Goal: Find specific fact: Find specific fact

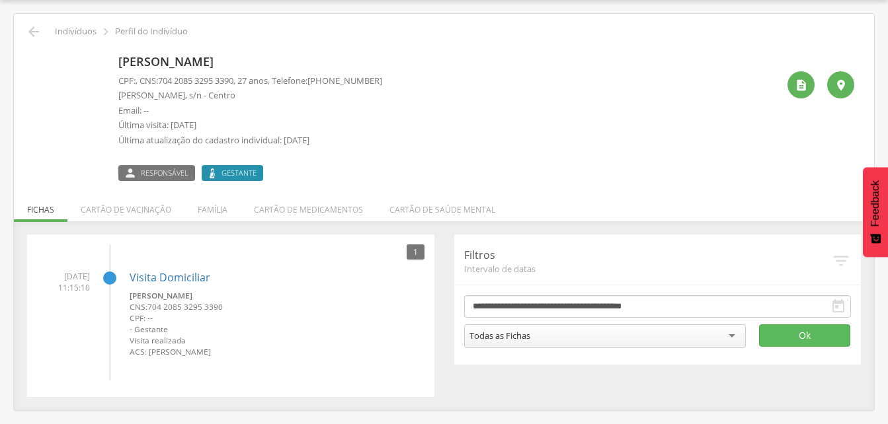
scroll to position [40, 0]
click at [32, 33] on icon "" at bounding box center [34, 32] width 16 height 16
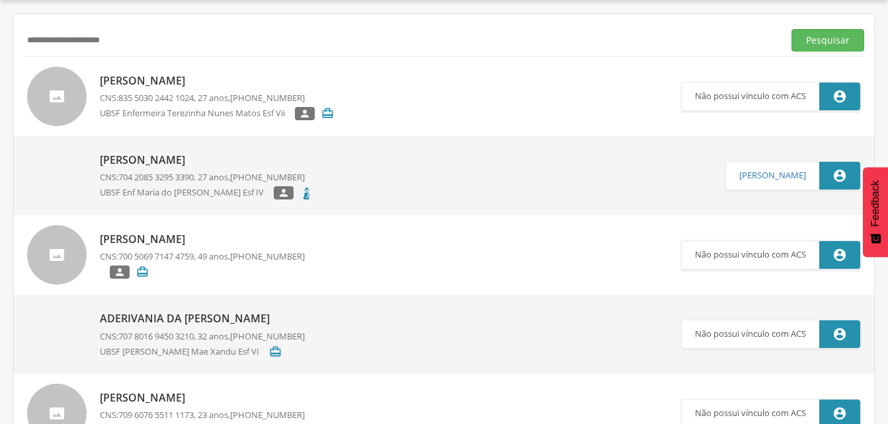
click at [124, 42] on input "**********" at bounding box center [401, 40] width 754 height 22
type input "*"
drag, startPoint x: 814, startPoint y: 43, endPoint x: 777, endPoint y: 48, distance: 37.3
click at [814, 43] on button "Pesquisar" at bounding box center [827, 40] width 73 height 22
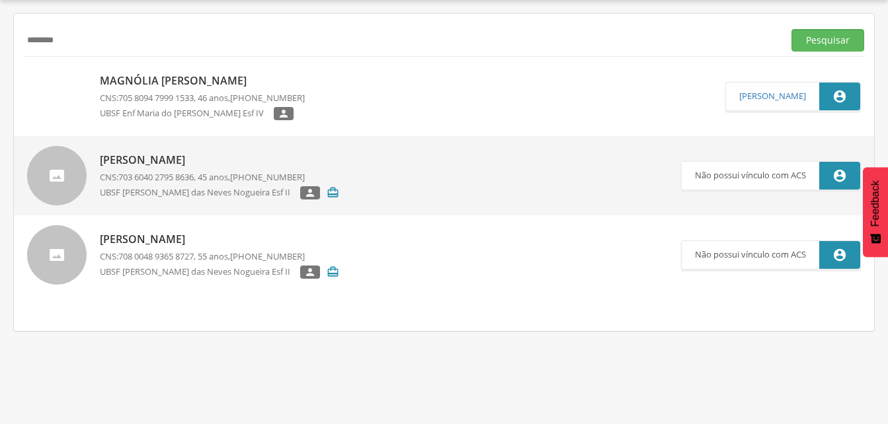
click at [190, 89] on div "Magnólia [PERSON_NAME] CNS: 705 8094 7999 1533 , 46 anos, [PHONE_NUMBER] UBSF E…" at bounding box center [202, 96] width 205 height 55
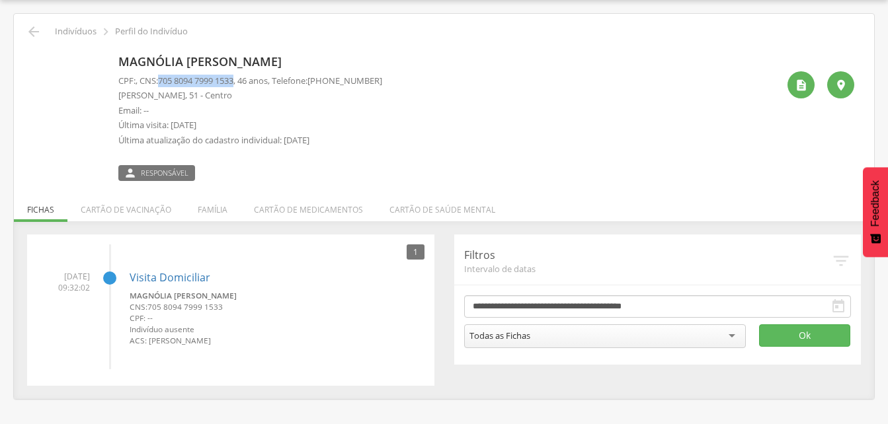
drag, startPoint x: 162, startPoint y: 79, endPoint x: 243, endPoint y: 80, distance: 81.3
click at [243, 80] on p "CPF: , CNS: [PHONE_NUMBER] , 46 anos, Telefone: [PHONE_NUMBER]" at bounding box center [250, 81] width 264 height 13
drag, startPoint x: 243, startPoint y: 80, endPoint x: 215, endPoint y: 80, distance: 28.4
click at [215, 80] on span "705 8094 7999 1533" at bounding box center [195, 81] width 75 height 12
drag, startPoint x: 163, startPoint y: 81, endPoint x: 242, endPoint y: 82, distance: 78.7
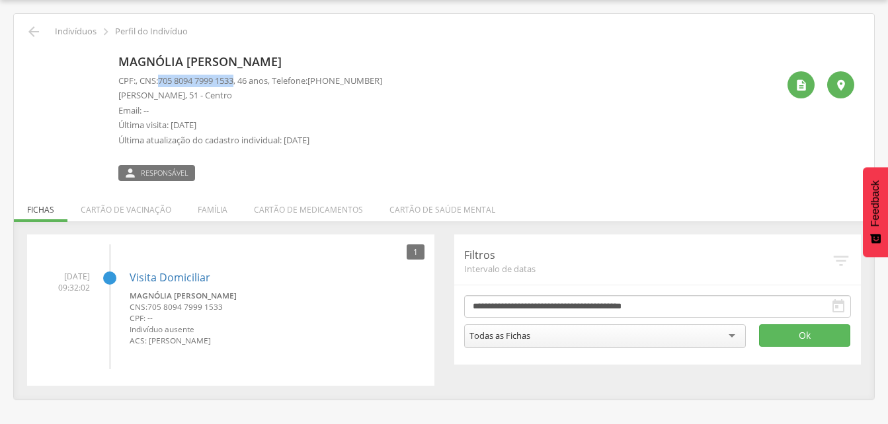
click at [233, 82] on span "705 8094 7999 1533" at bounding box center [195, 81] width 75 height 12
drag, startPoint x: 242, startPoint y: 82, endPoint x: 227, endPoint y: 82, distance: 14.5
copy span "705 8094 7999 1533"
click at [214, 210] on li "Família" at bounding box center [212, 206] width 56 height 31
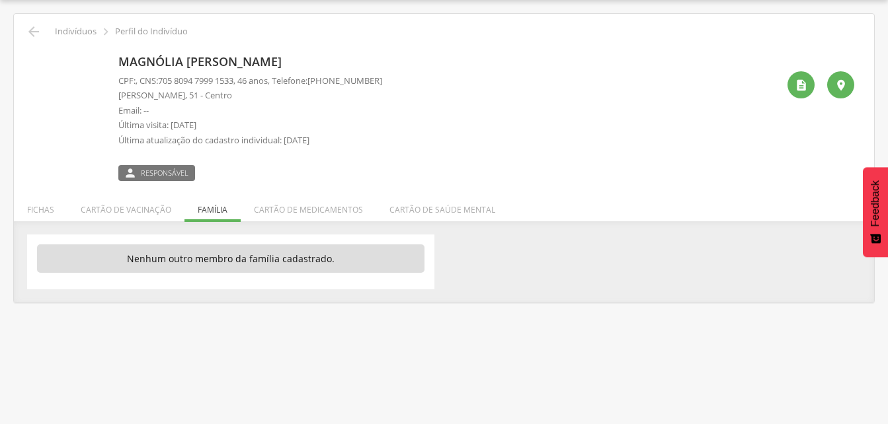
click at [206, 213] on ul "Fichas Cartão de vacinação Família Cartão de medicamentos Cartão de saúde mental" at bounding box center [444, 209] width 860 height 11
click at [210, 213] on ul "Fichas Cartão de vacinação Família Cartão de medicamentos Cartão de saúde mental" at bounding box center [444, 209] width 860 height 11
click at [210, 214] on ul "Fichas Cartão de vacinação Família Cartão de medicamentos Cartão de saúde mental" at bounding box center [444, 209] width 860 height 11
drag, startPoint x: 210, startPoint y: 214, endPoint x: 210, endPoint y: 207, distance: 6.6
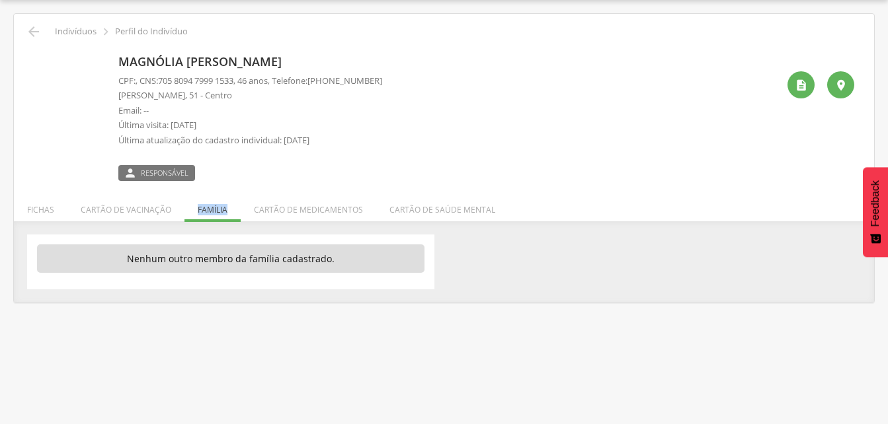
click at [210, 207] on ul "Fichas Cartão de vacinação Família Cartão de medicamentos Cartão de saúde mental" at bounding box center [444, 209] width 860 height 11
click at [35, 32] on icon "" at bounding box center [34, 32] width 16 height 16
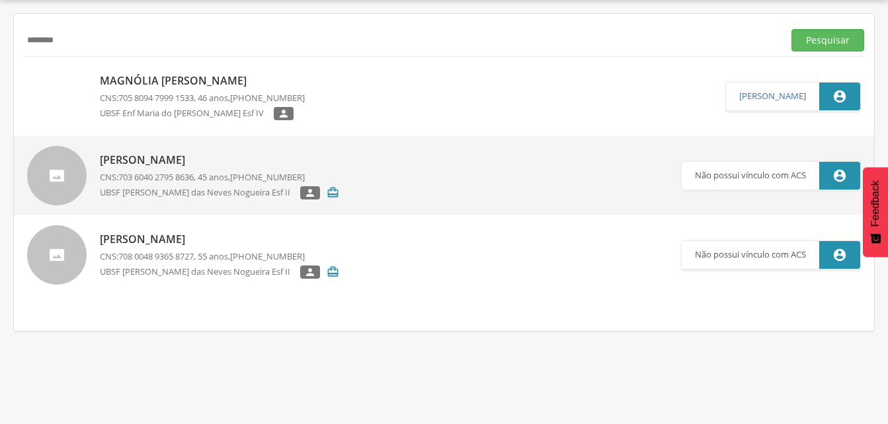
click at [83, 47] on input "********" at bounding box center [401, 40] width 754 height 22
type input "*"
click at [34, 40] on input "text" at bounding box center [401, 40] width 754 height 22
click at [841, 36] on button "Pesquisar" at bounding box center [827, 40] width 73 height 22
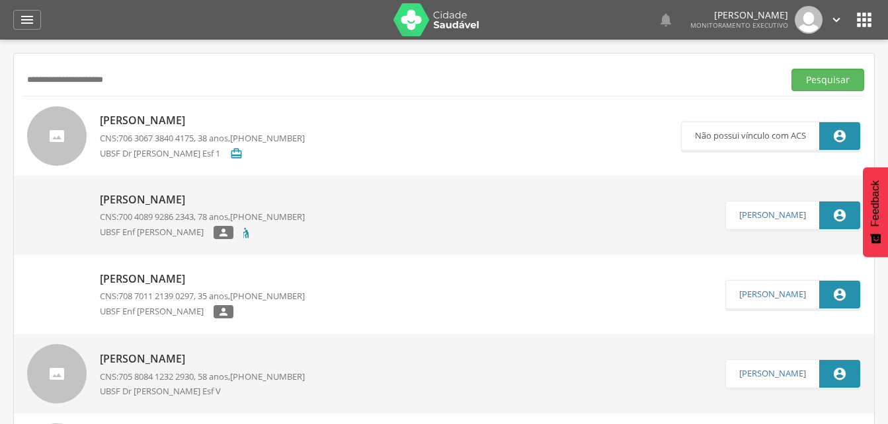
click at [152, 81] on input "**********" at bounding box center [401, 80] width 754 height 22
click at [148, 80] on input "**********" at bounding box center [401, 80] width 754 height 22
type input "*"
type input "**********"
click at [831, 82] on button "Pesquisar" at bounding box center [827, 80] width 73 height 22
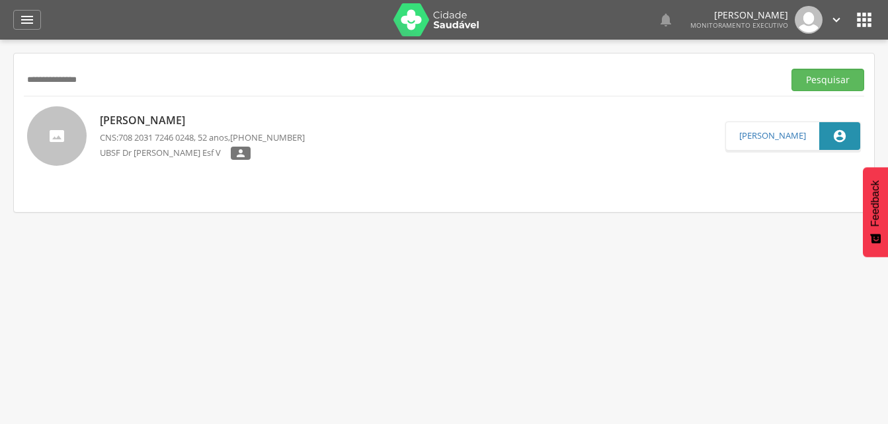
click at [210, 120] on p "[PERSON_NAME]" at bounding box center [202, 120] width 205 height 15
